Goal: Use online tool/utility

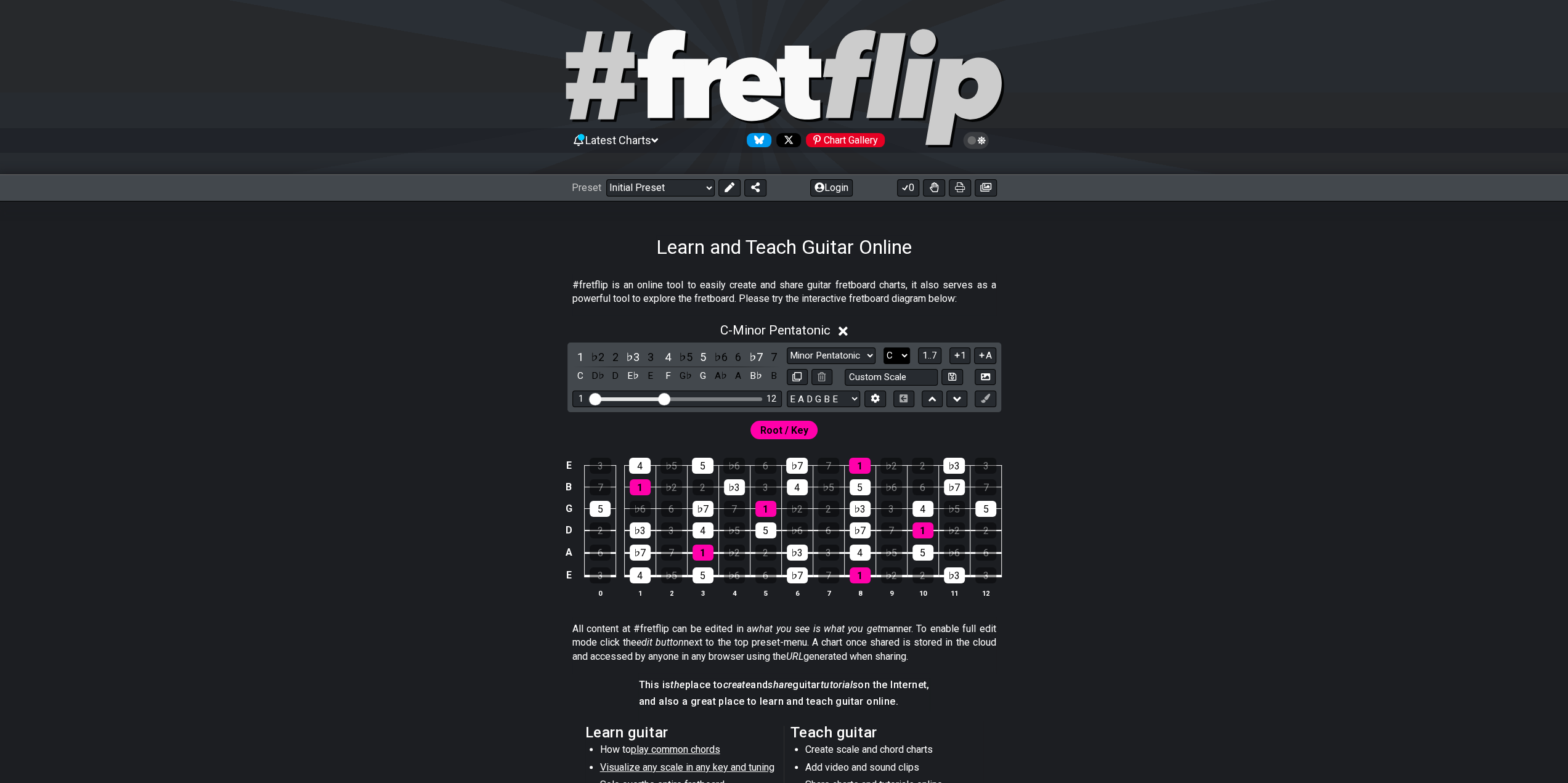
click at [897, 355] on select "A♭ A A♯ B♭ B C C♯ D♭ D D♯ E♭ E F F♯ G♭ G G♯" at bounding box center [896, 355] width 27 height 16
select select "A"
click at [883, 348] on select "A♭ A A♯ B♭ B C C♯ D♭ D D♯ E♭ E F F♯ G♭ G G♯" at bounding box center [896, 355] width 27 height 16
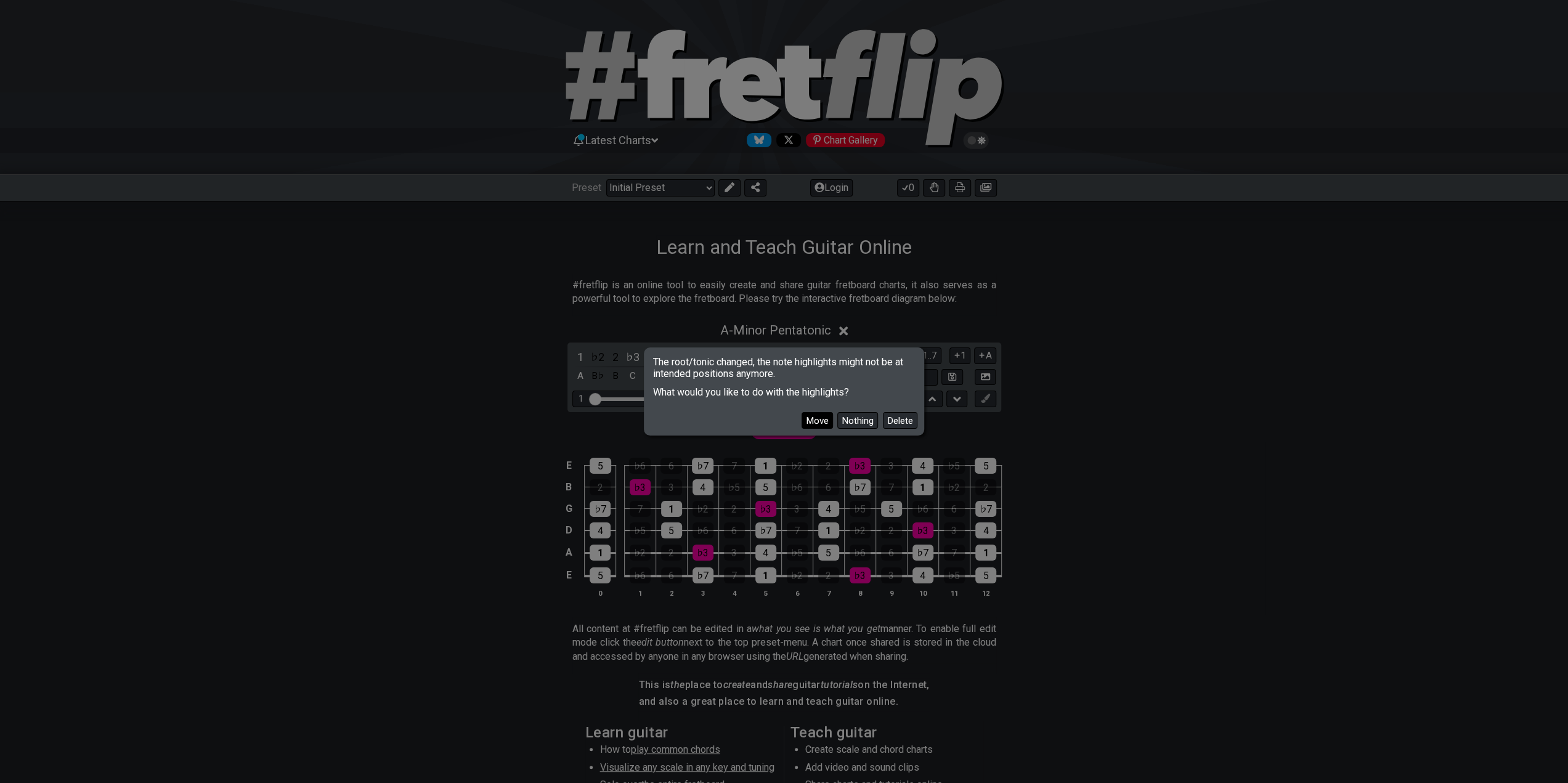
click at [816, 415] on button "Move" at bounding box center [816, 420] width 31 height 16
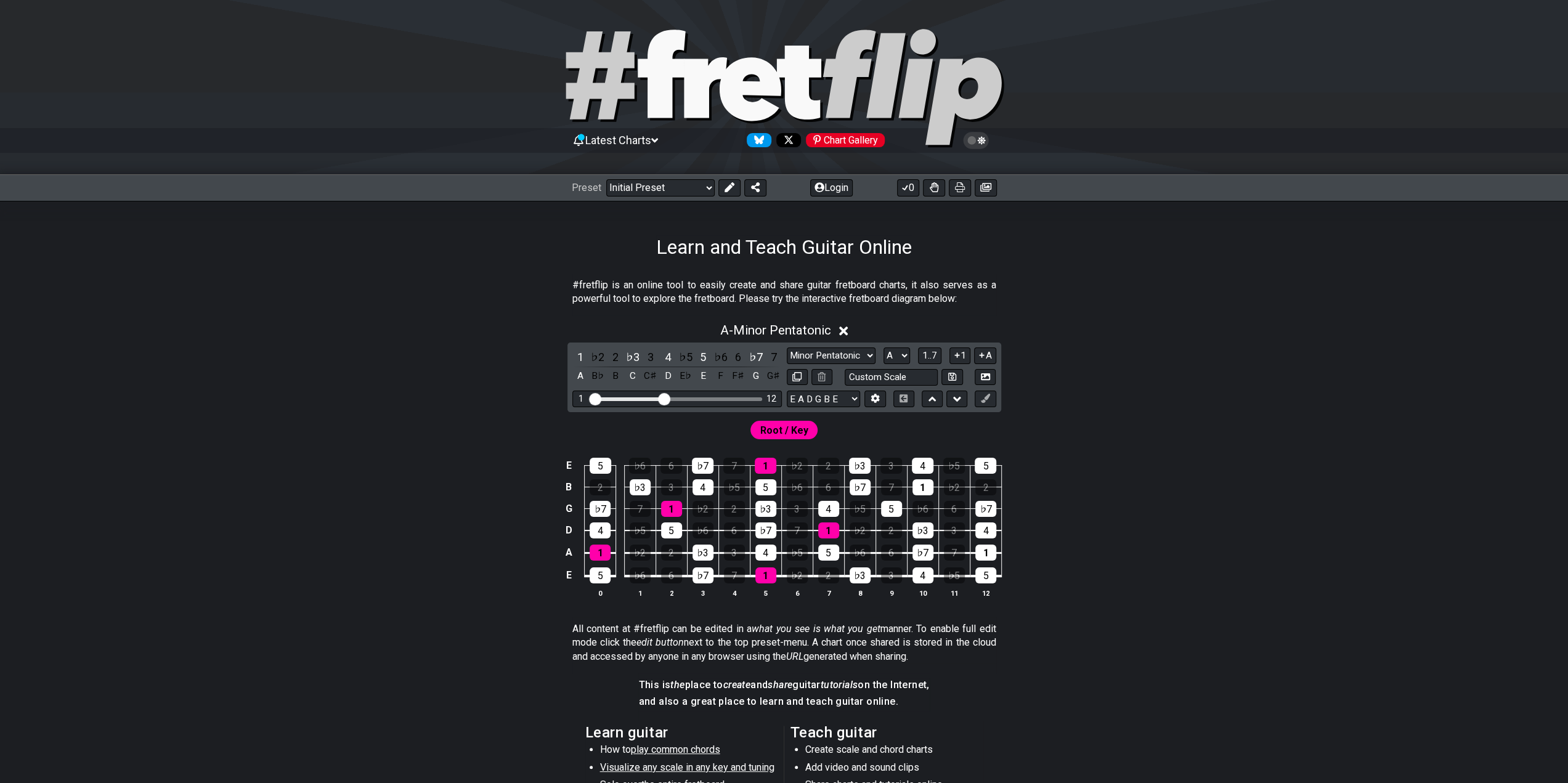
click at [862, 346] on div "1 ♭2 2 ♭3 3 4 ♭5 5 ♭6 6 ♭7 7 A B♭ B C C♯ D E♭ E F F♯ G G♯ Minor Pentatonic Clic…" at bounding box center [783, 376] width 433 height 70
click at [865, 352] on select "Minor Pentatonic Click to edit Minor Pentatonic Major Pentatonic Minor Blues Ma…" at bounding box center [831, 355] width 89 height 16
select select "Minor / Aeolian"
click at [787, 348] on select "Minor Pentatonic Click to edit Minor Pentatonic Major Pentatonic Minor Blues Ma…" at bounding box center [831, 355] width 89 height 16
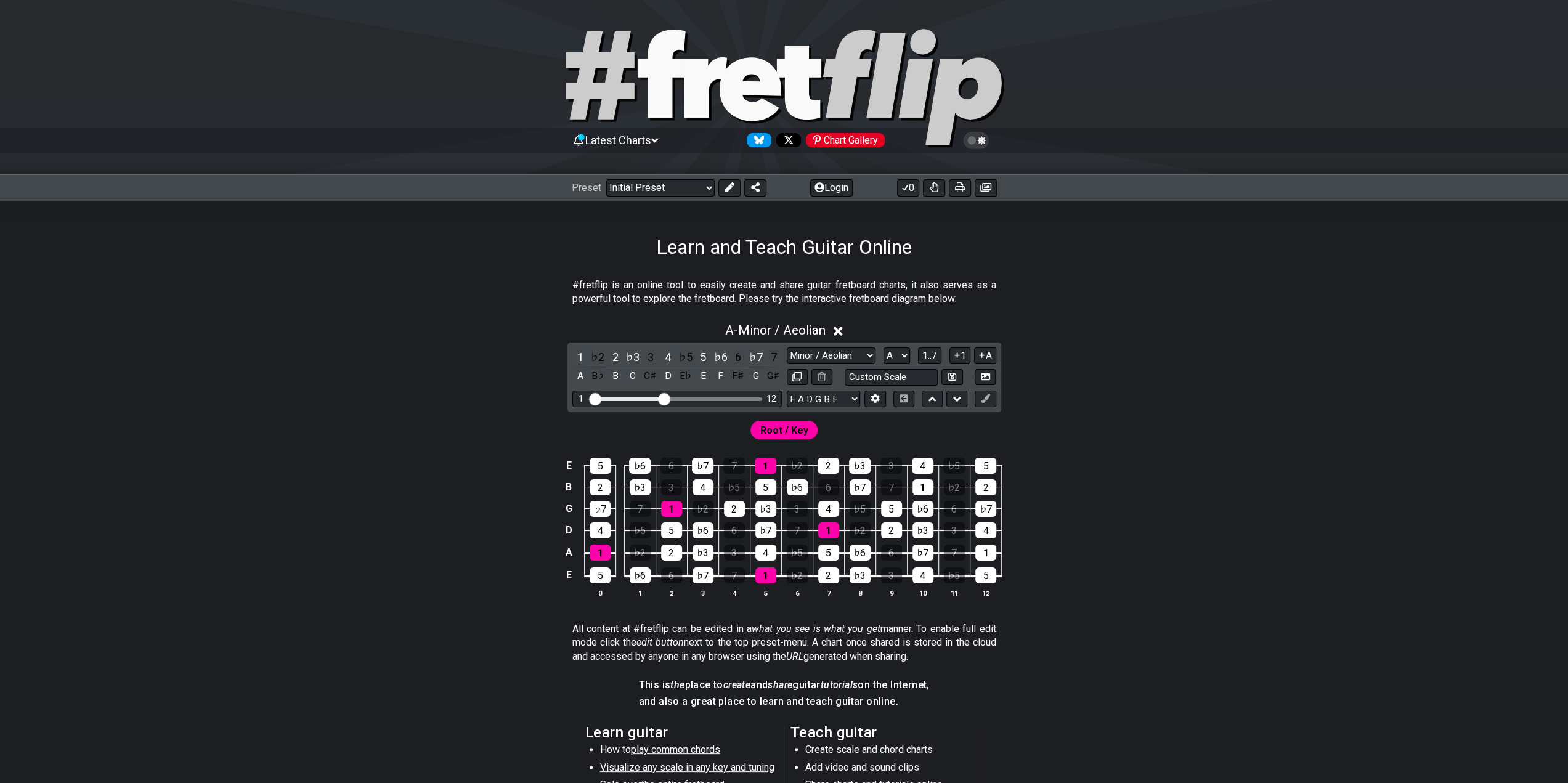
drag, startPoint x: 684, startPoint y: 397, endPoint x: 705, endPoint y: 397, distance: 21.0
click at [705, 397] on div "Visible fret range" at bounding box center [676, 399] width 171 height 4
click at [706, 398] on div "Visible fret range" at bounding box center [676, 399] width 171 height 4
drag, startPoint x: 700, startPoint y: 389, endPoint x: 703, endPoint y: 396, distance: 7.6
click at [700, 390] on div "1 ♭2 2 ♭3 3 4 ♭5 5 ♭6 6 ♭7 7 A B♭ B C C♯ D E♭ E F F♯ G G♯ Minor Pentatonic Clic…" at bounding box center [783, 376] width 433 height 70
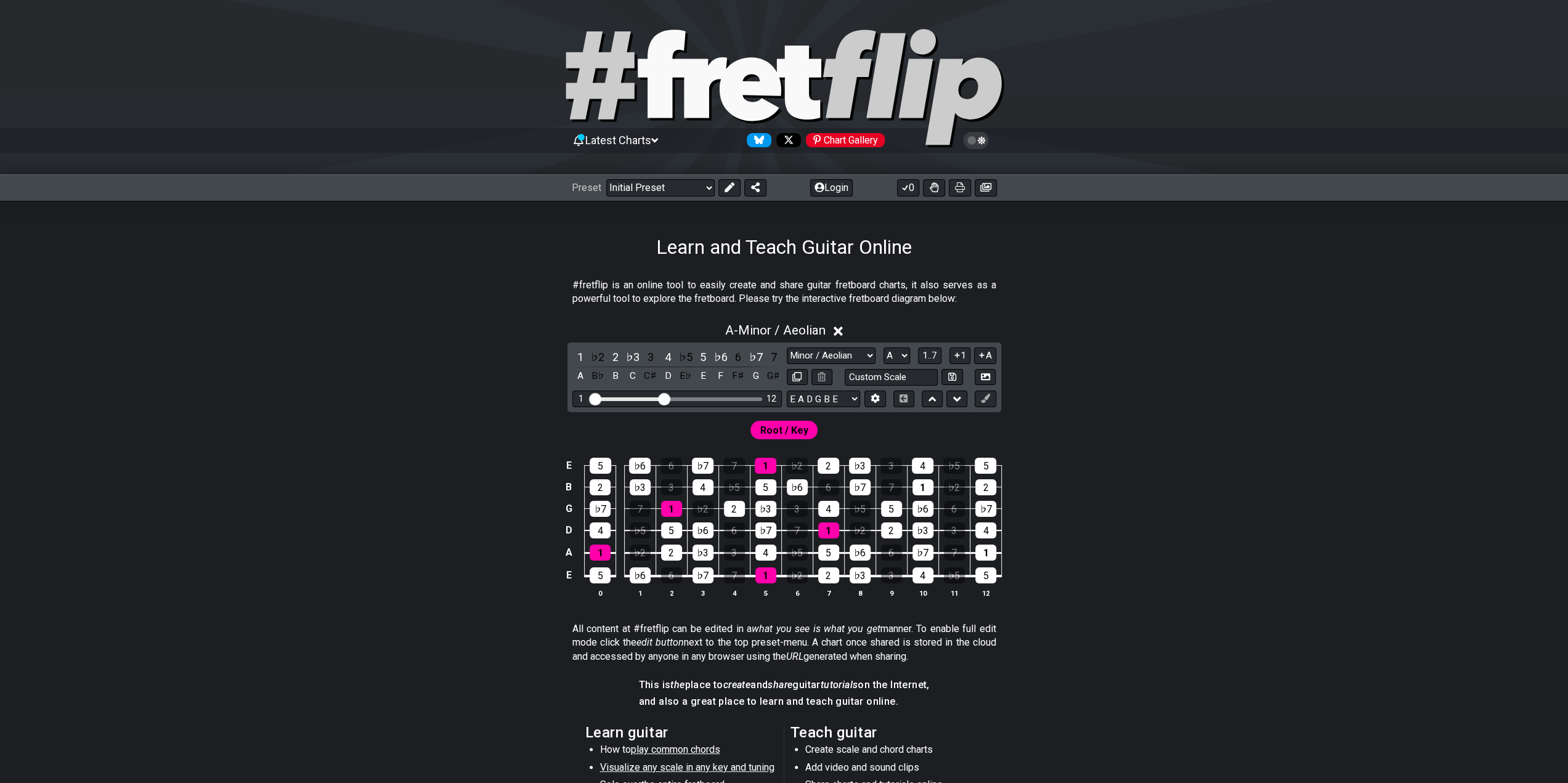
click at [703, 397] on div "Visible fret range" at bounding box center [676, 399] width 171 height 4
drag, startPoint x: 668, startPoint y: 394, endPoint x: 745, endPoint y: 438, distance: 88.7
click at [740, 398] on input "Visible fret range" at bounding box center [677, 398] width 175 height 0
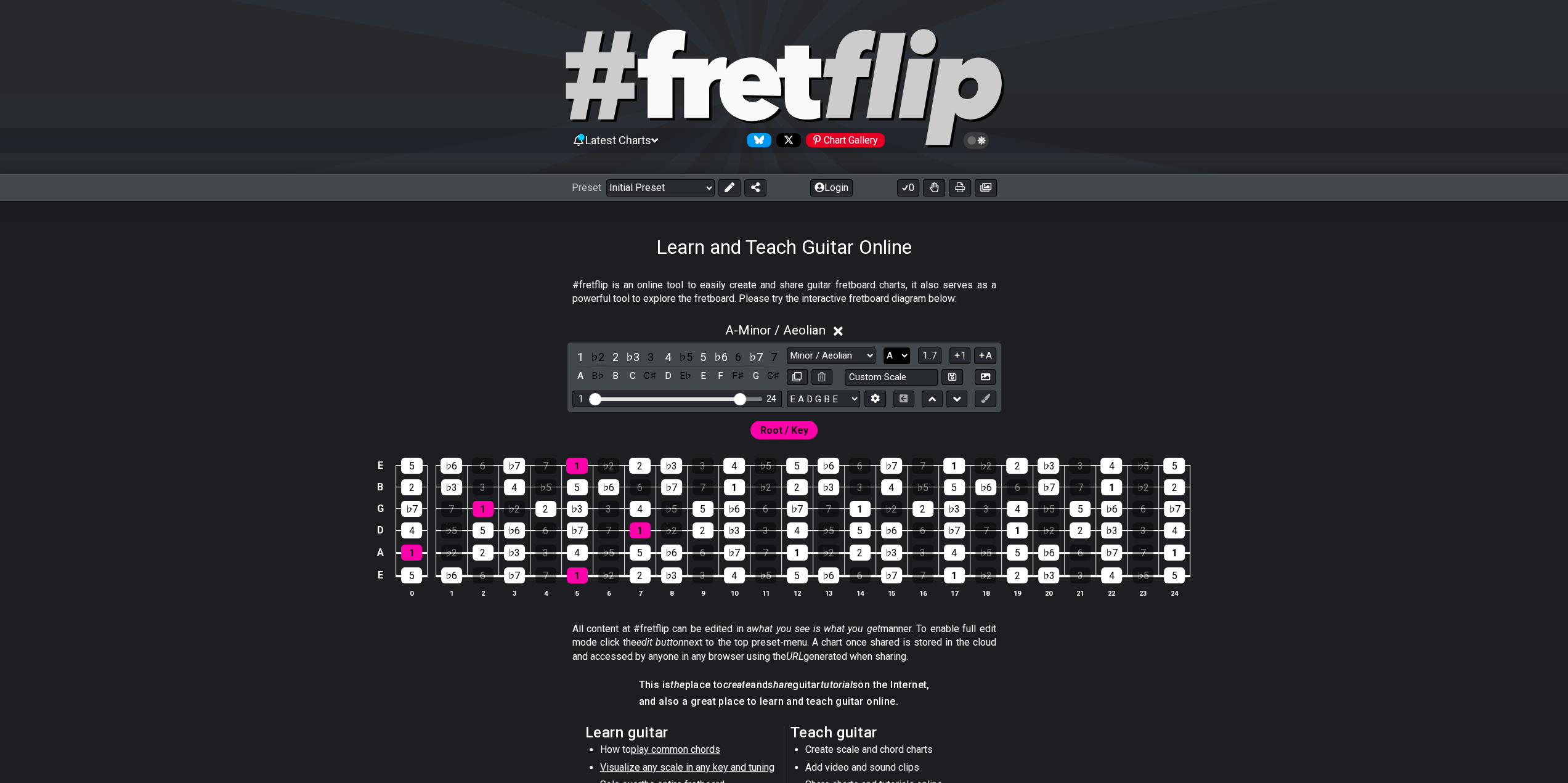
click at [897, 354] on select "A♭ A A♯ B♭ B C C♯ D♭ D D♯ E♭ E F F♯ G♭ G G♯" at bounding box center [896, 355] width 27 height 16
click at [883, 348] on select "A♭ A A♯ B♭ B C C♯ D♭ D D♯ E♭ E F F♯ G♭ G G♯" at bounding box center [896, 355] width 27 height 16
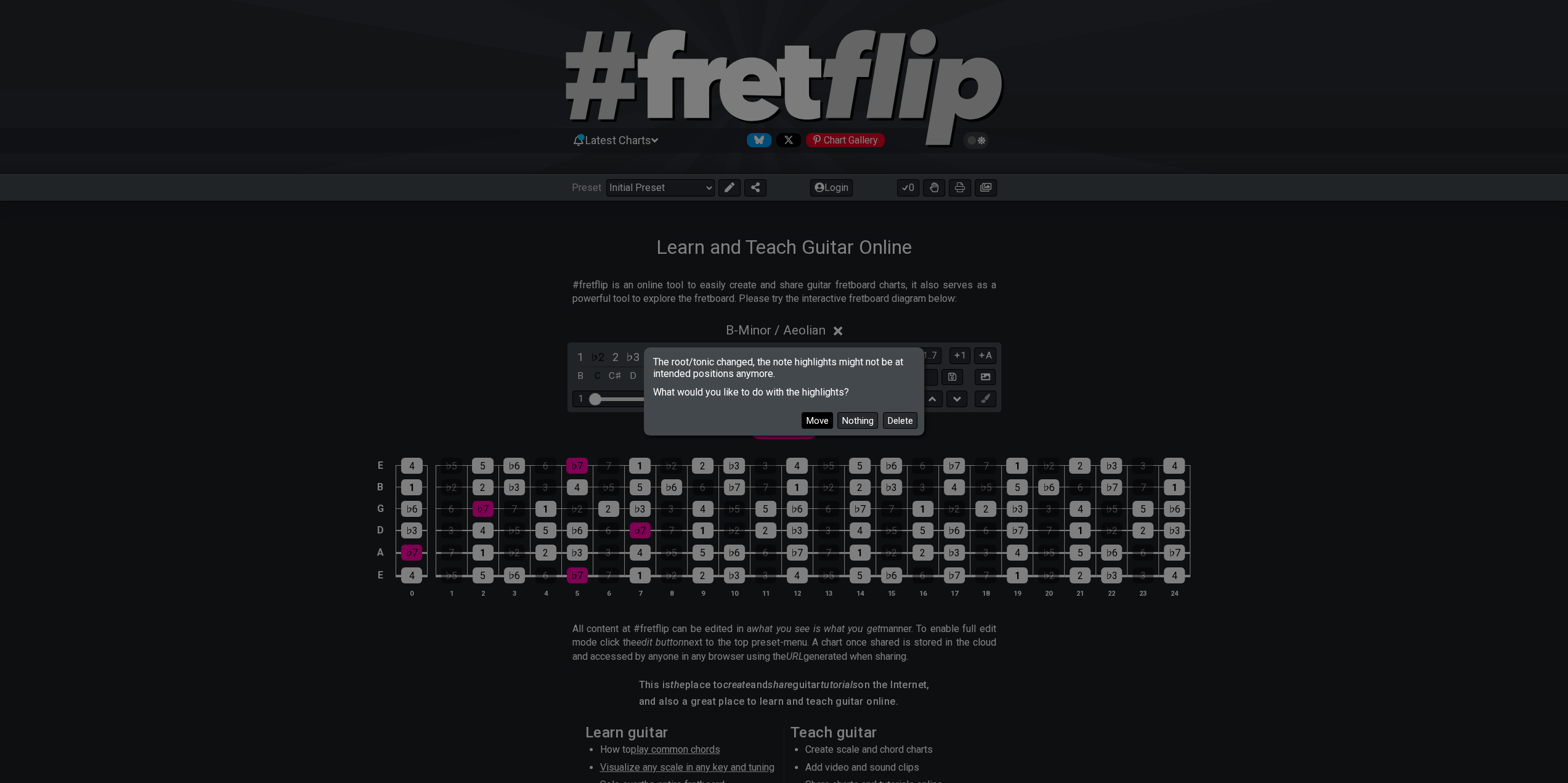
click at [814, 424] on button "Move" at bounding box center [816, 420] width 31 height 16
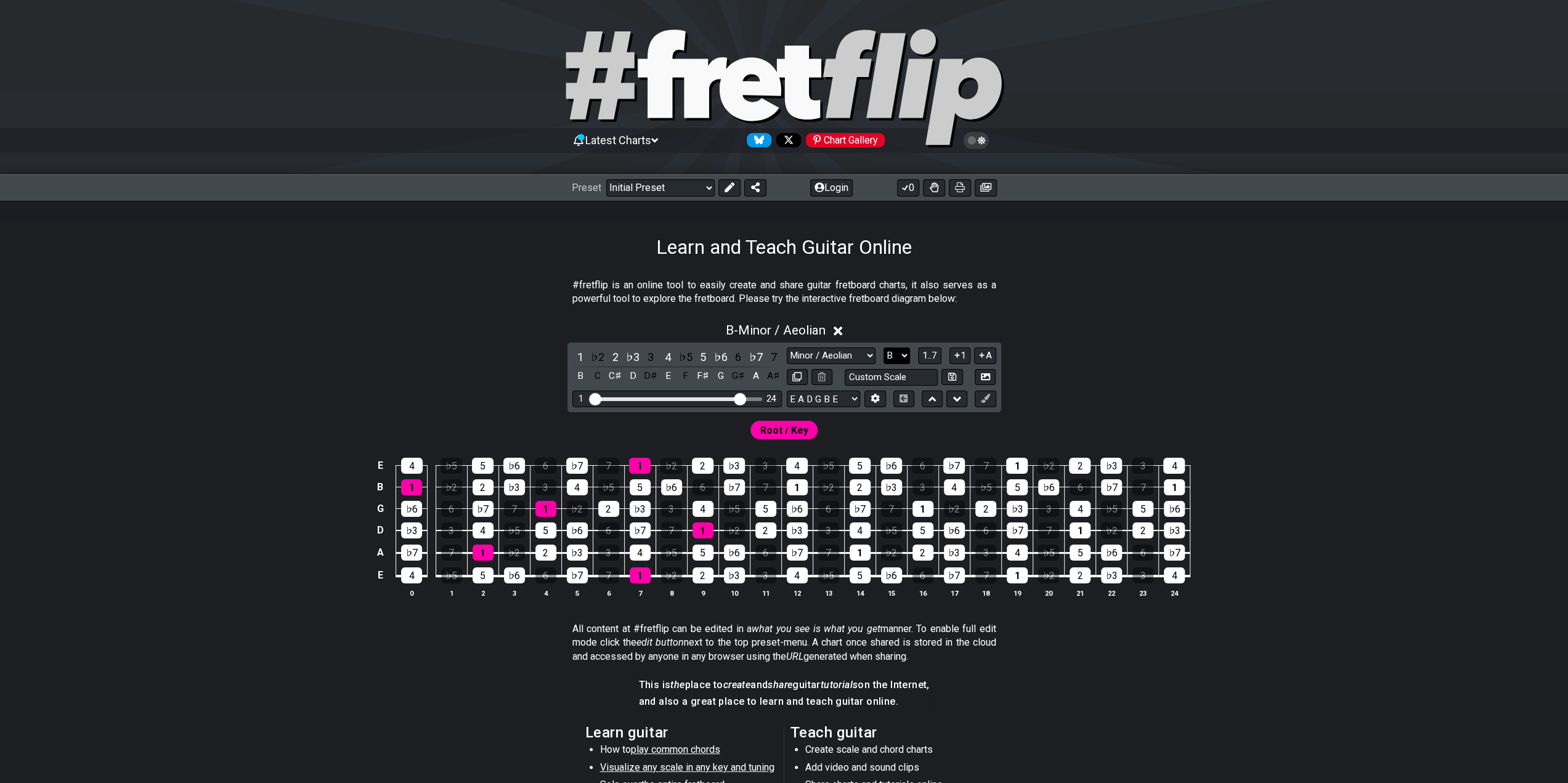
click at [902, 360] on select "A♭ A A♯ B♭ B C C♯ D♭ D D♯ E♭ E F F♯ G♭ G G♯" at bounding box center [896, 355] width 27 height 16
click at [883, 348] on select "A♭ A A♯ B♭ B C C♯ D♭ D D♯ E♭ E F F♯ G♭ G G♯" at bounding box center [896, 355] width 27 height 16
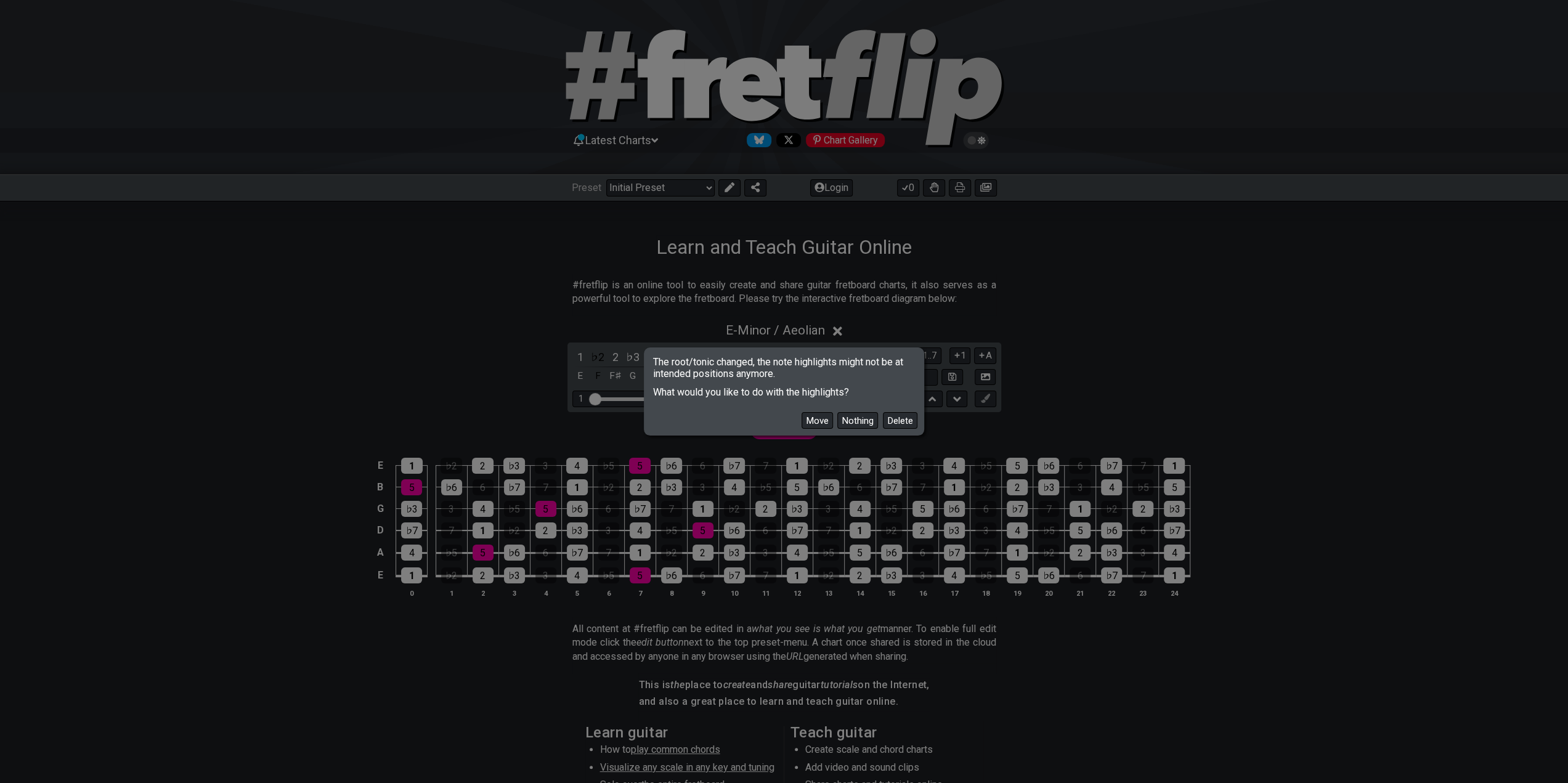
click at [813, 430] on div "Move Nothing Delete" at bounding box center [784, 416] width 276 height 36
click at [814, 422] on button "Move" at bounding box center [816, 420] width 31 height 16
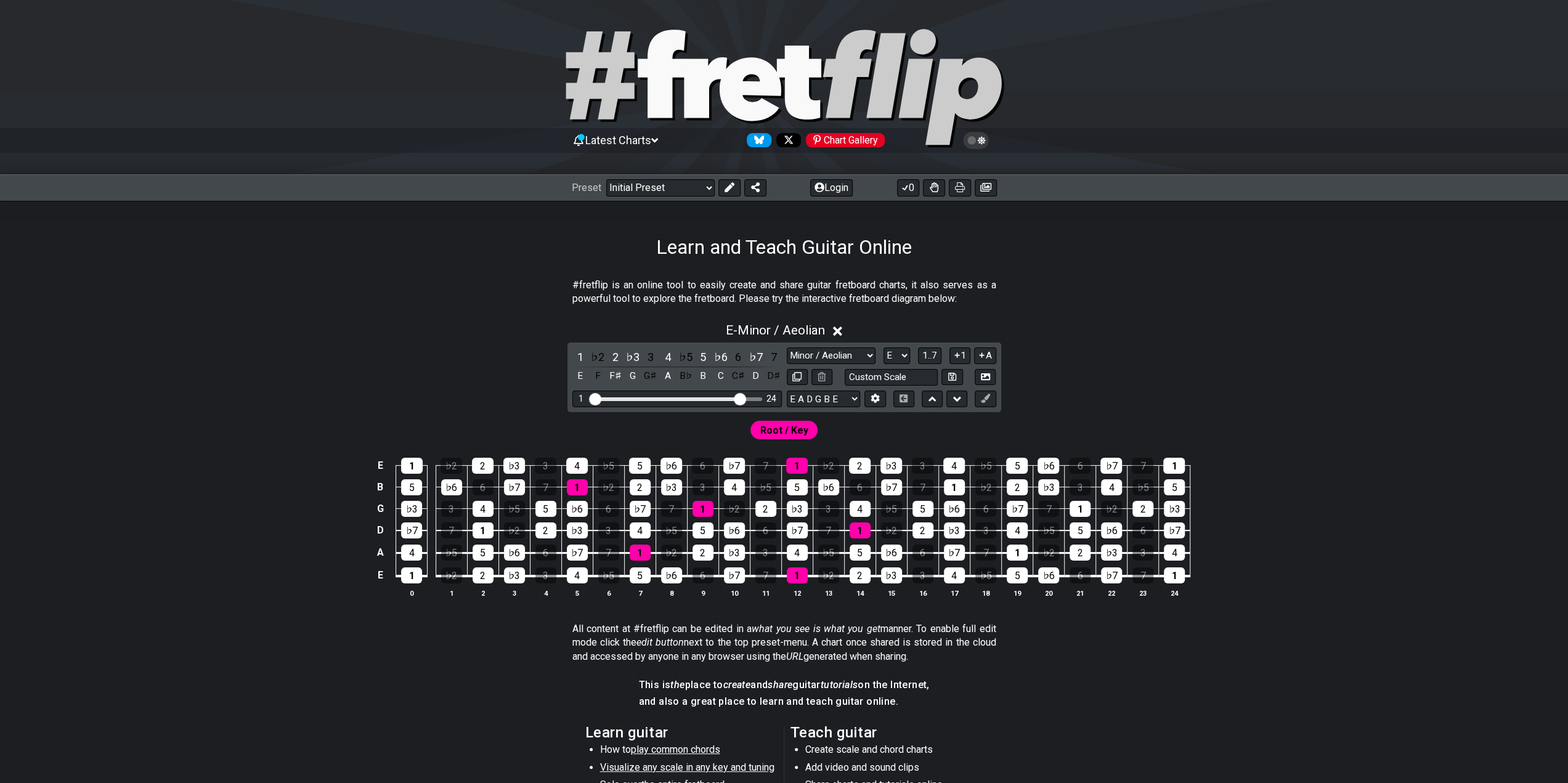
drag, startPoint x: 468, startPoint y: 294, endPoint x: 462, endPoint y: 297, distance: 6.7
click at [468, 293] on section "#fretflip is an online tool to easily create and share guitar fretboard charts,…" at bounding box center [784, 294] width 961 height 43
click at [906, 356] on select "A♭ A A♯ B♭ B C C♯ D♭ D D♯ E♭ E F F♯ G♭ G G♯" at bounding box center [896, 355] width 27 height 16
click at [883, 348] on select "A♭ A A♯ B♭ B C C♯ D♭ D D♯ E♭ E F F♯ G♭ G G♯" at bounding box center [896, 355] width 27 height 16
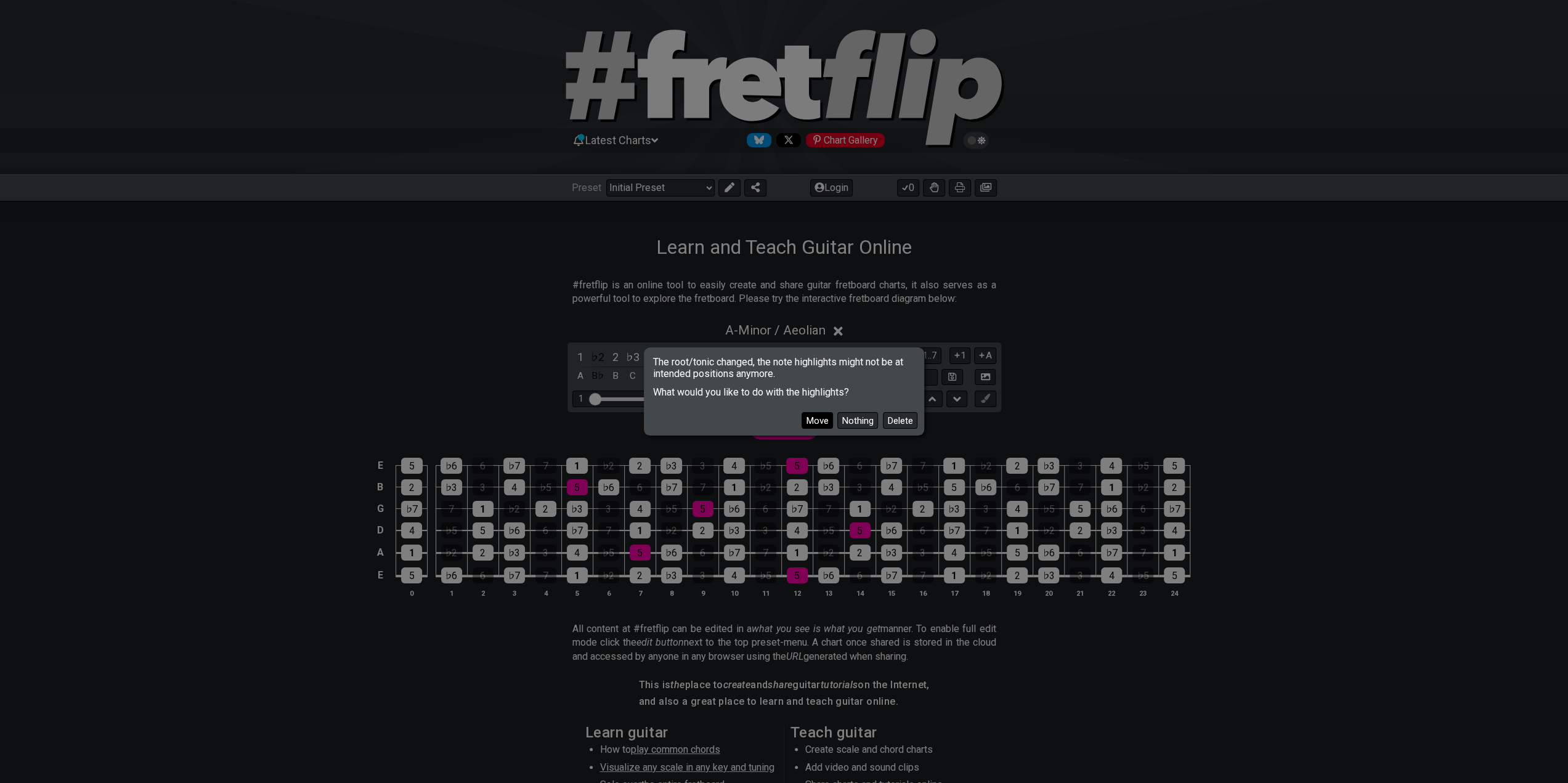
click at [818, 424] on button "Move" at bounding box center [816, 420] width 31 height 16
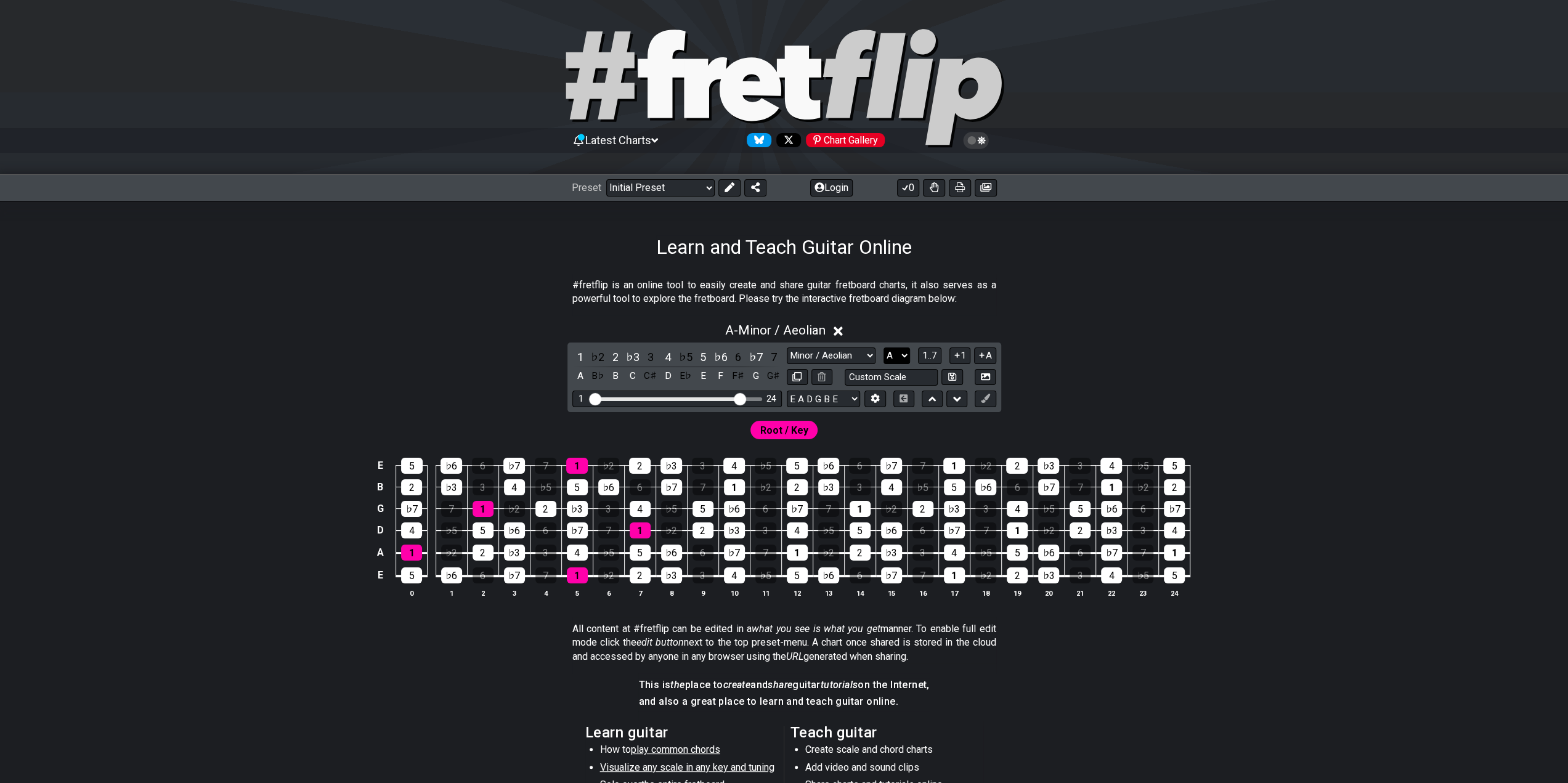
click at [907, 354] on select "A♭ A A♯ B♭ B C C♯ D♭ D D♯ E♭ E F F♯ G♭ G G♯" at bounding box center [896, 355] width 27 height 16
select select "B"
click at [883, 348] on select "A♭ A A♯ B♭ B C C♯ D♭ D D♯ E♭ E F F♯ G♭ G G♯" at bounding box center [896, 355] width 27 height 16
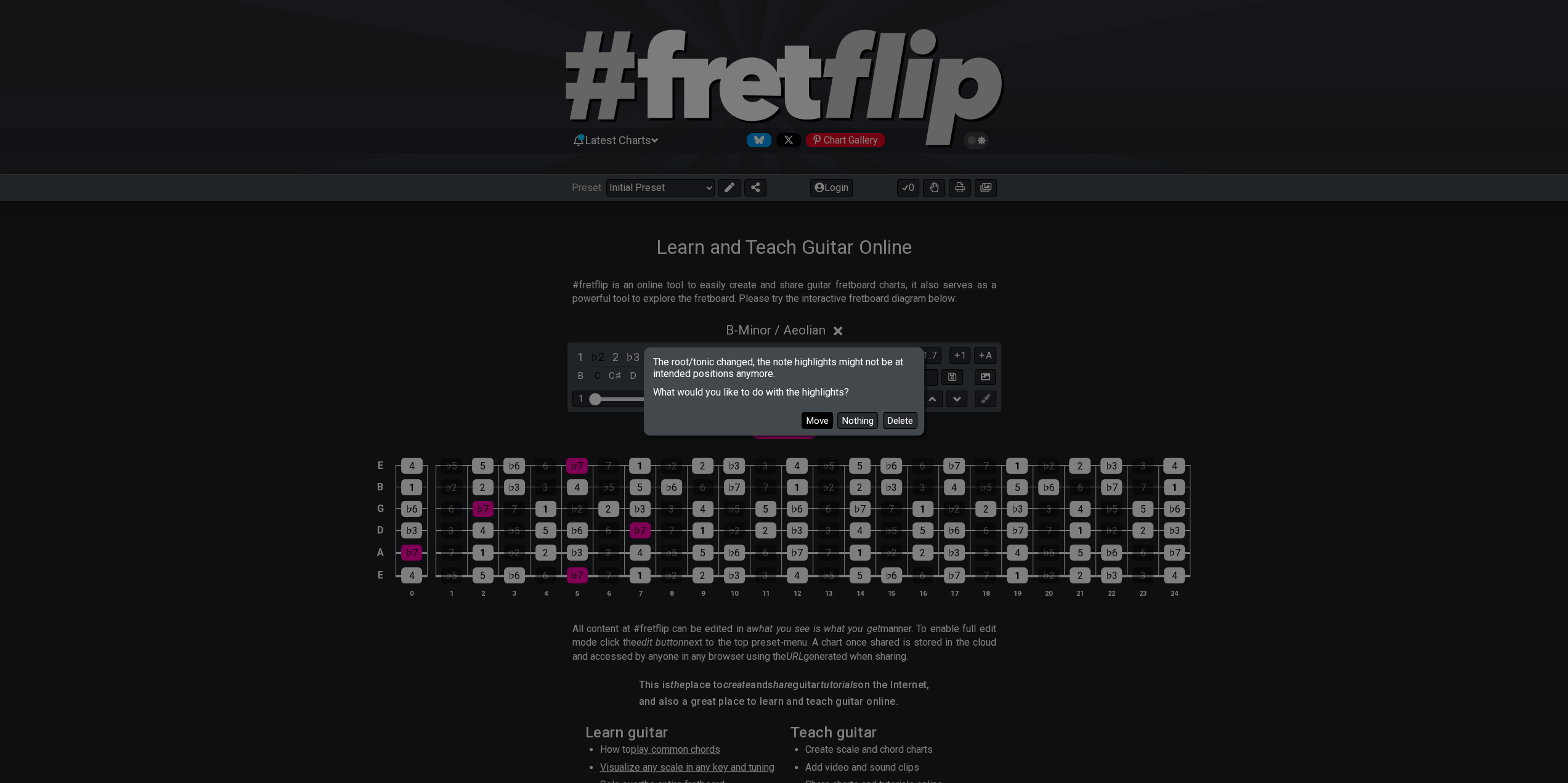
click at [815, 419] on button "Move" at bounding box center [816, 420] width 31 height 16
